Goal: Transaction & Acquisition: Purchase product/service

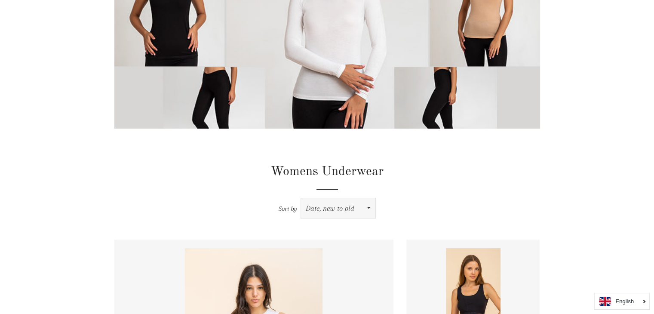
scroll to position [129, 0]
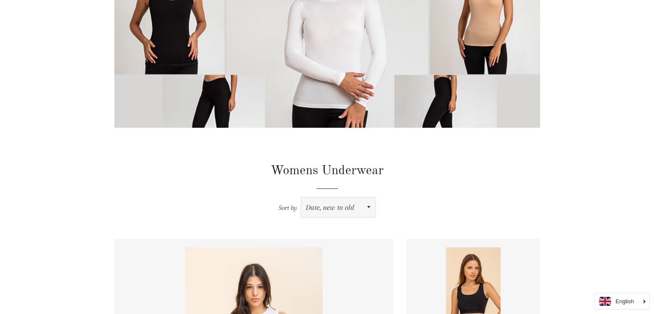
click at [314, 210] on select "Featured Best selling Alphabetically, A-Z Alphabetically, Z-A Price, low to hig…" at bounding box center [338, 207] width 74 height 20
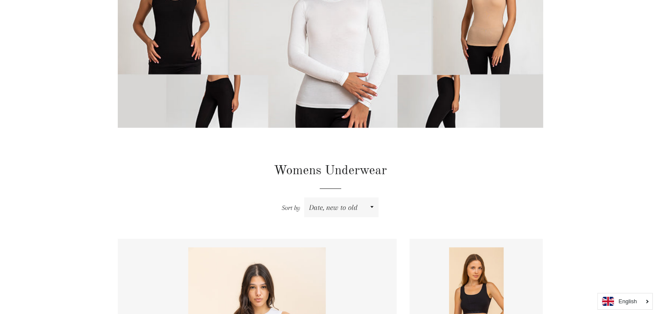
scroll to position [0, 0]
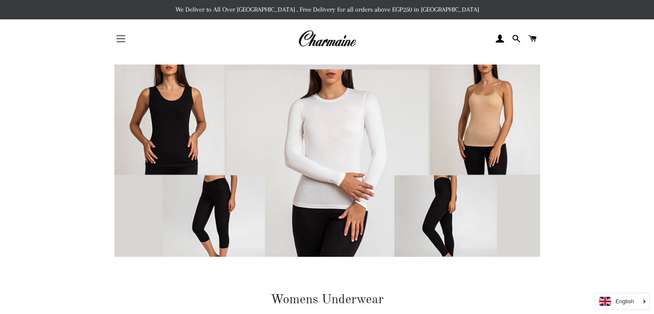
click at [120, 40] on button "Site navigation" at bounding box center [120, 38] width 21 height 21
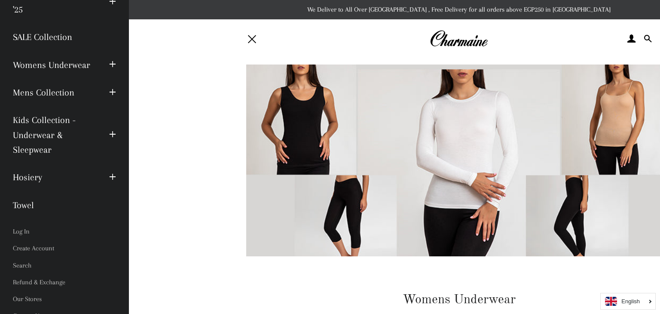
scroll to position [88, 0]
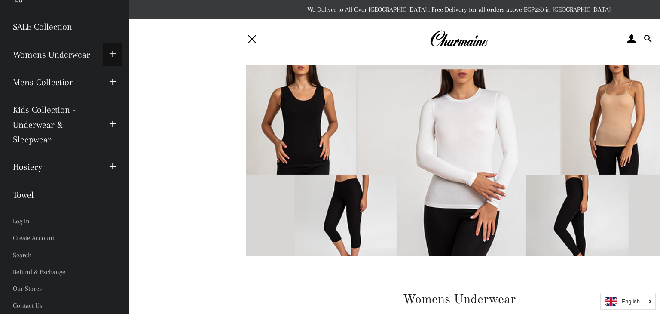
click at [109, 53] on span "button" at bounding box center [112, 54] width 7 height 11
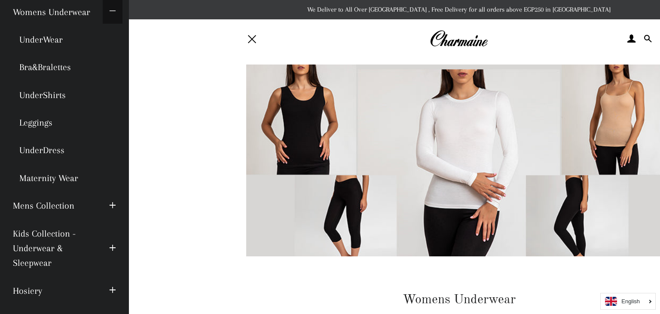
scroll to position [131, 0]
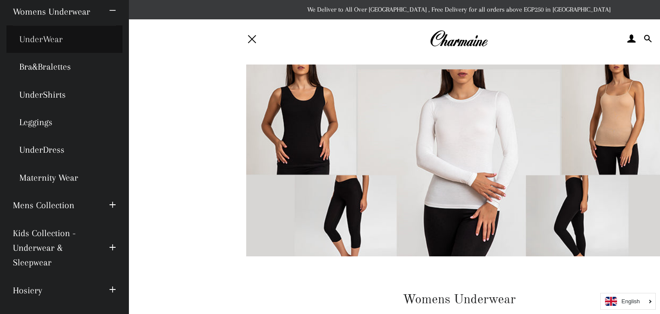
click at [55, 39] on link "UnderWear" at bounding box center [64, 39] width 116 height 28
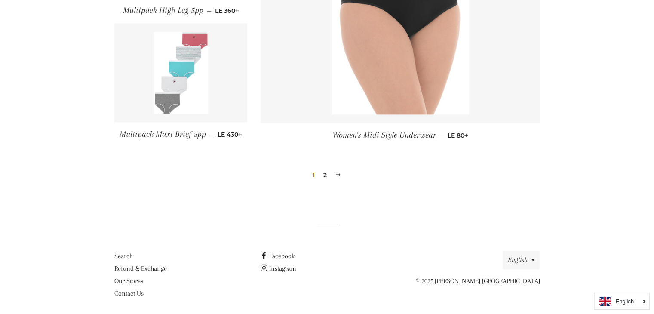
scroll to position [1048, 0]
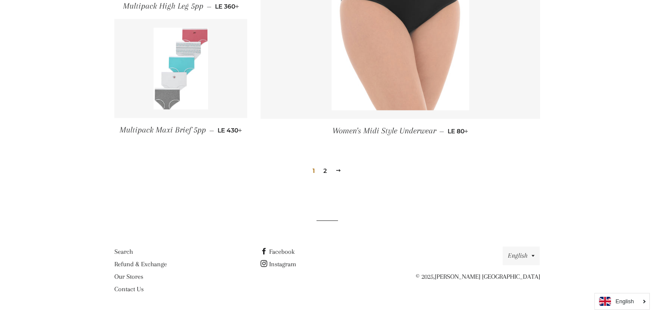
click at [323, 171] on link "2" at bounding box center [325, 170] width 10 height 13
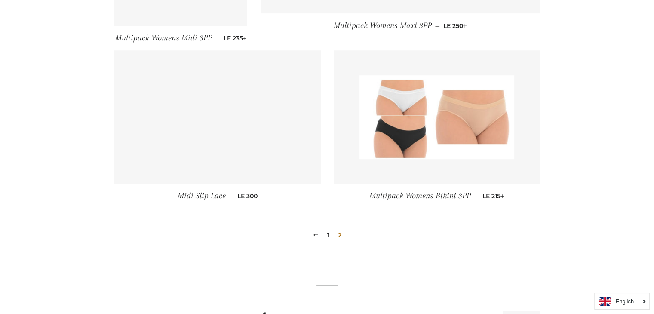
scroll to position [645, 0]
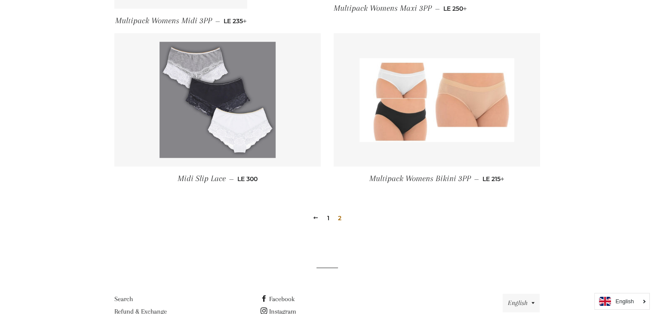
click at [198, 91] on img at bounding box center [217, 100] width 116 height 116
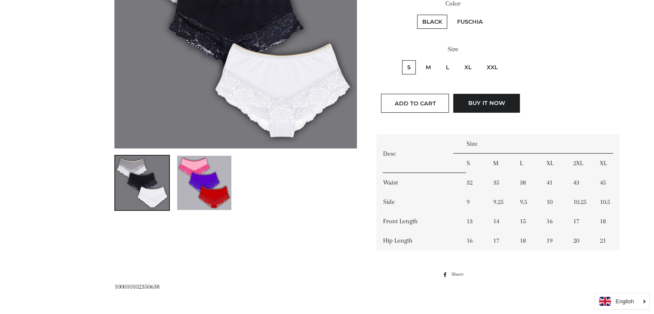
scroll to position [215, 0]
